Goal: Find specific page/section

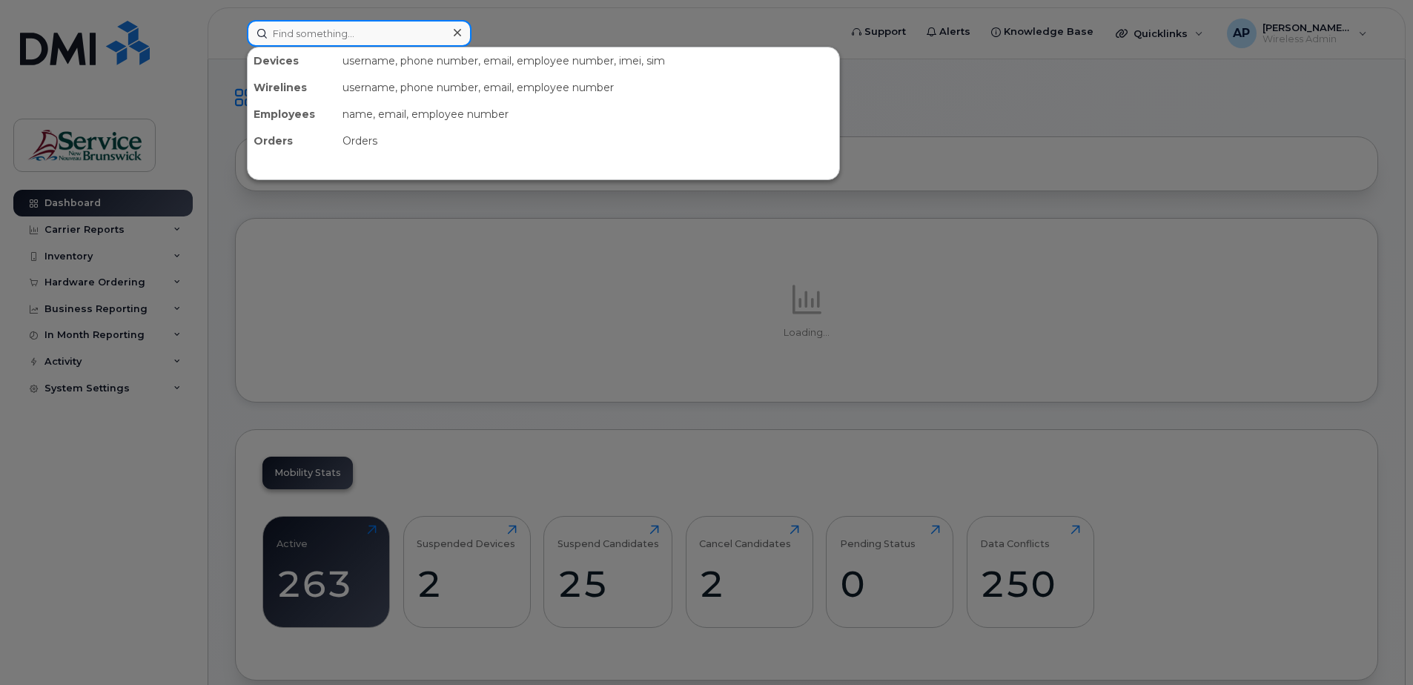
click at [359, 30] on input at bounding box center [359, 33] width 225 height 27
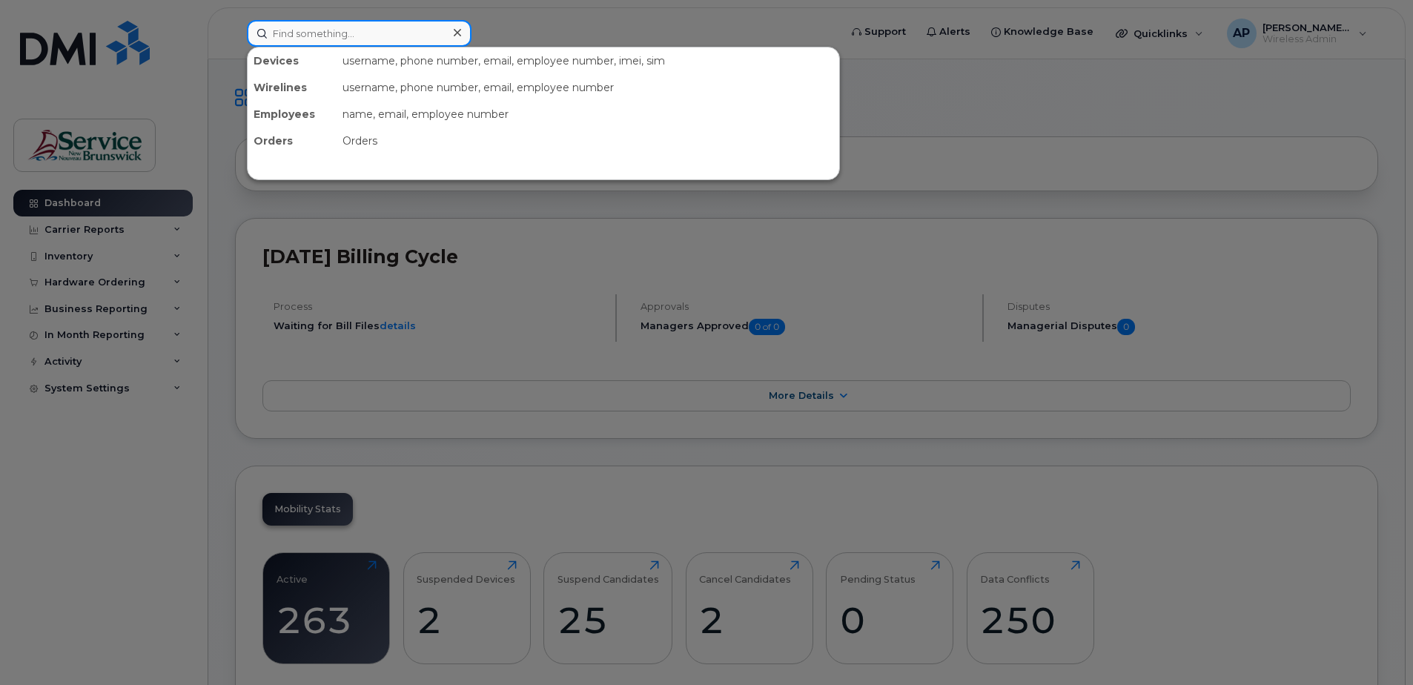
paste input "506-259-7570"
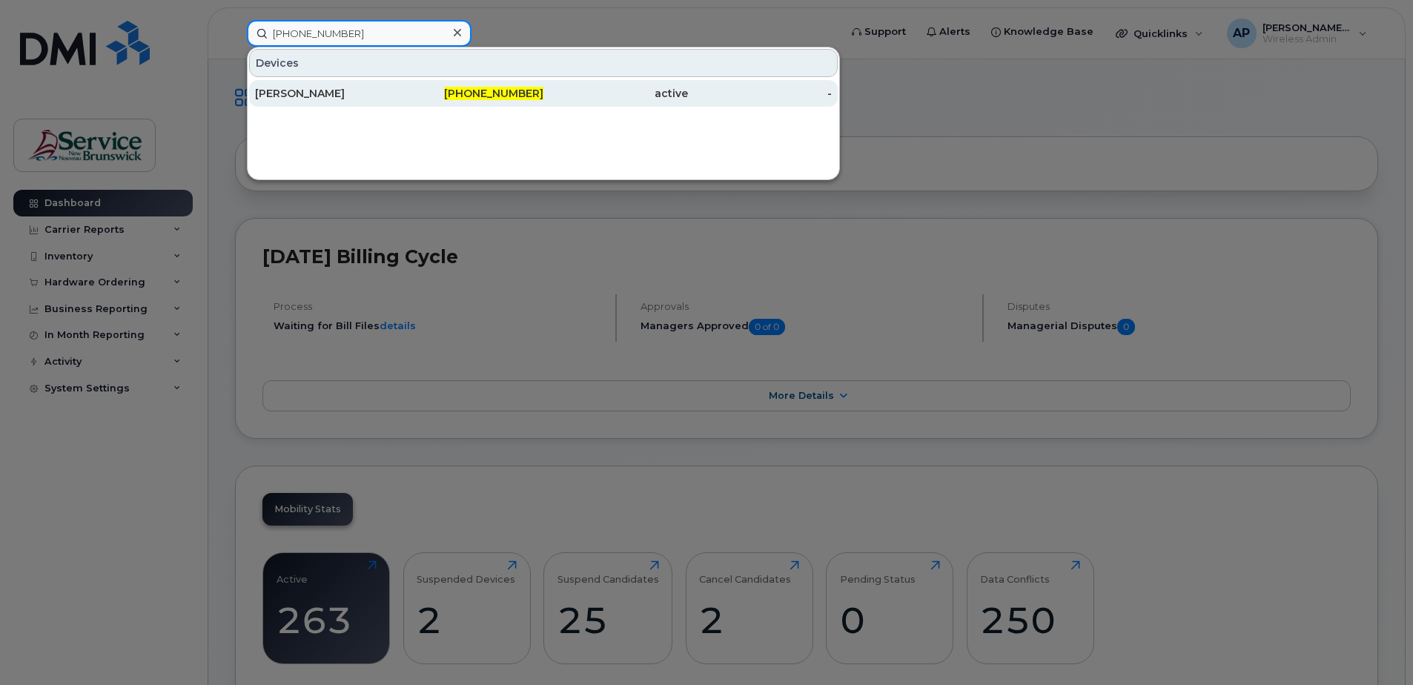
type input "506-259-7570"
click at [365, 99] on div "[PERSON_NAME]" at bounding box center [327, 93] width 145 height 15
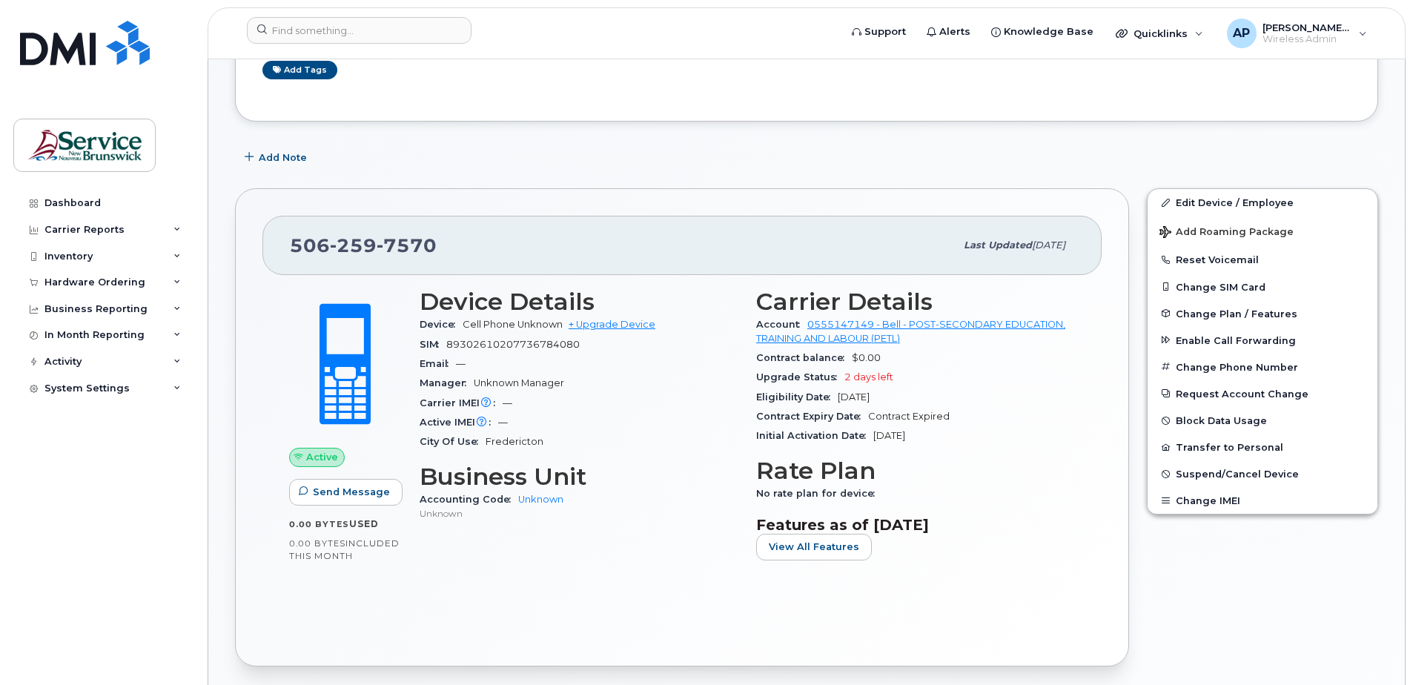
scroll to position [222, 0]
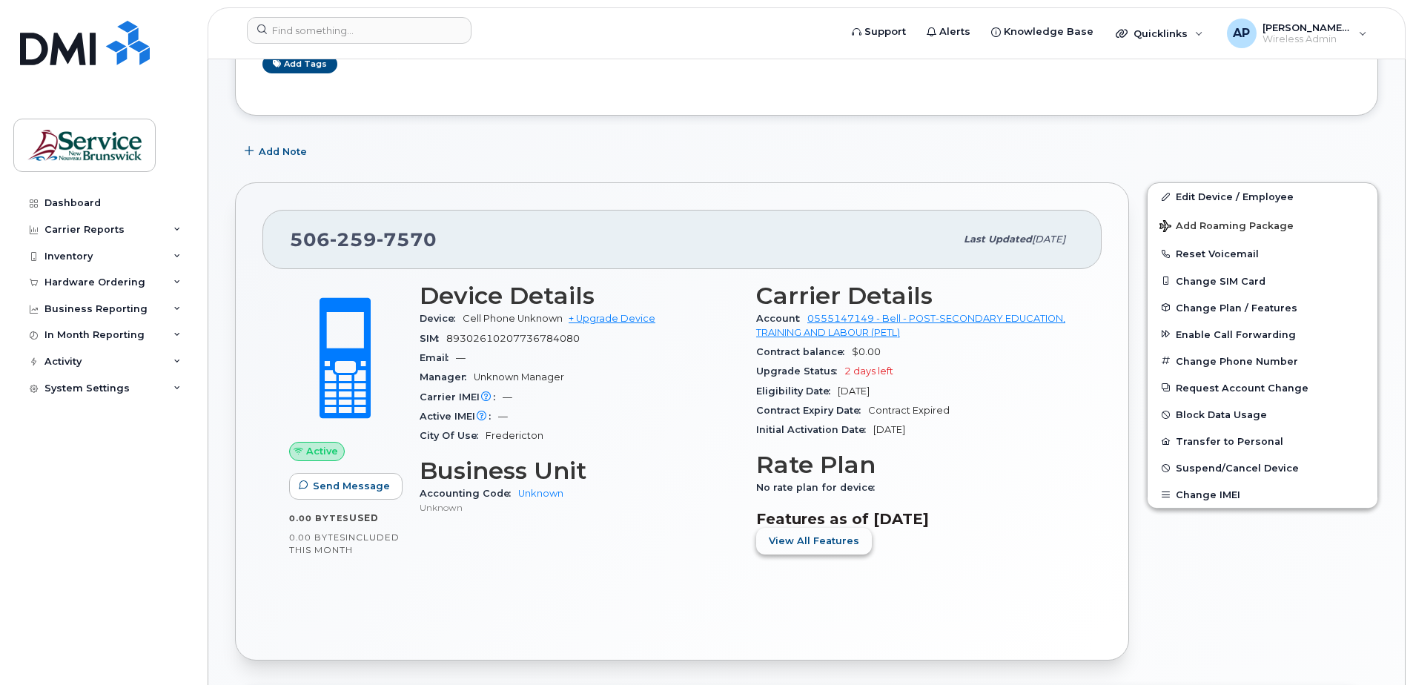
click at [847, 538] on span "View All Features" at bounding box center [814, 541] width 90 height 14
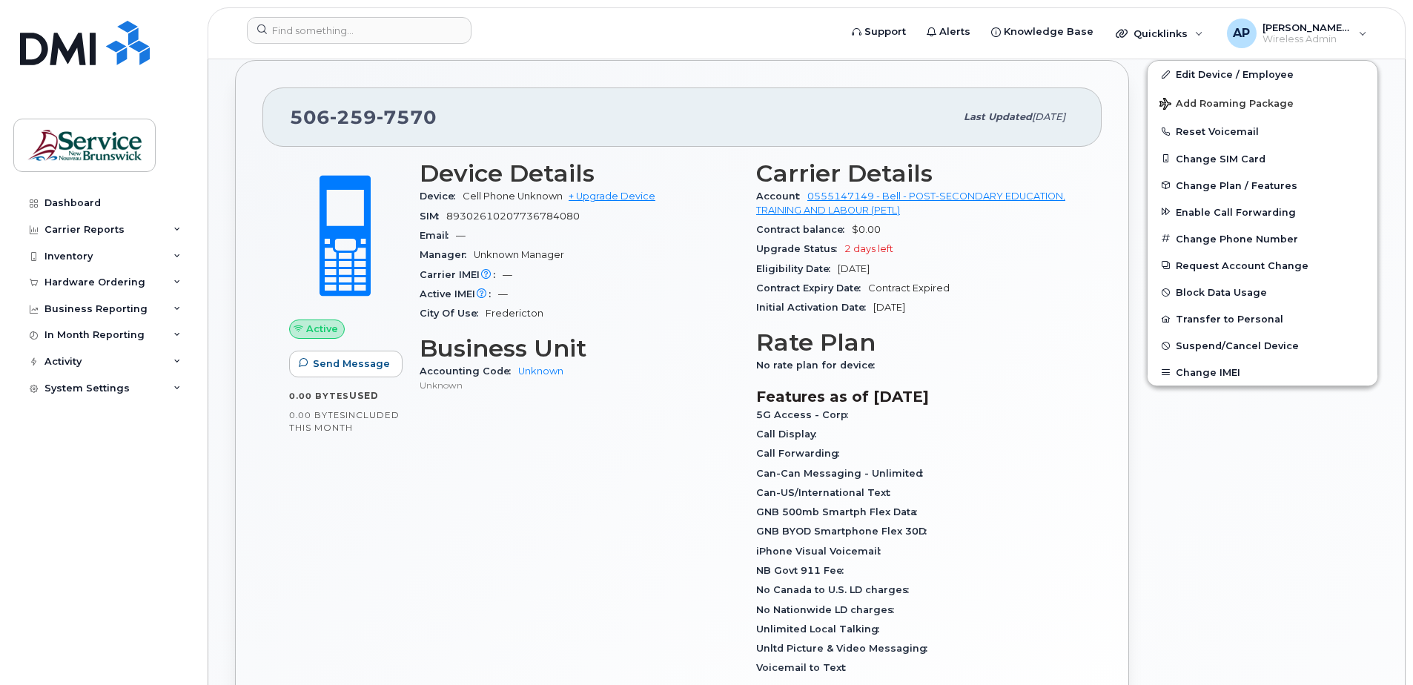
scroll to position [371, 0]
